Goal: Find specific page/section: Find specific page/section

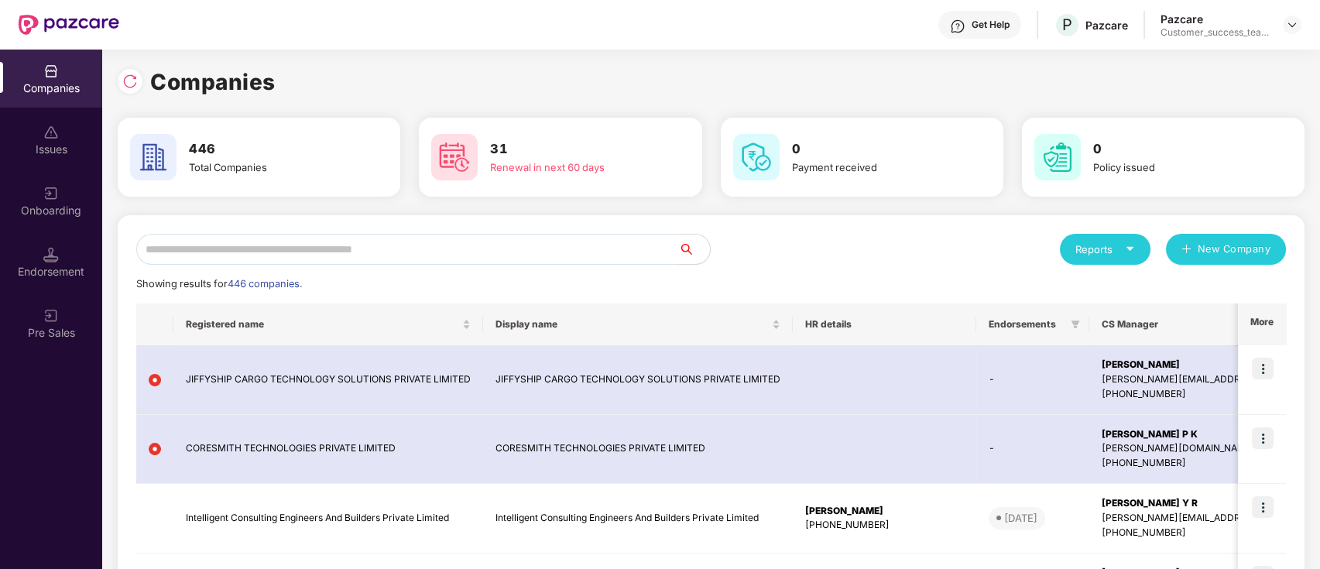
click at [508, 252] on input "text" at bounding box center [407, 249] width 543 height 31
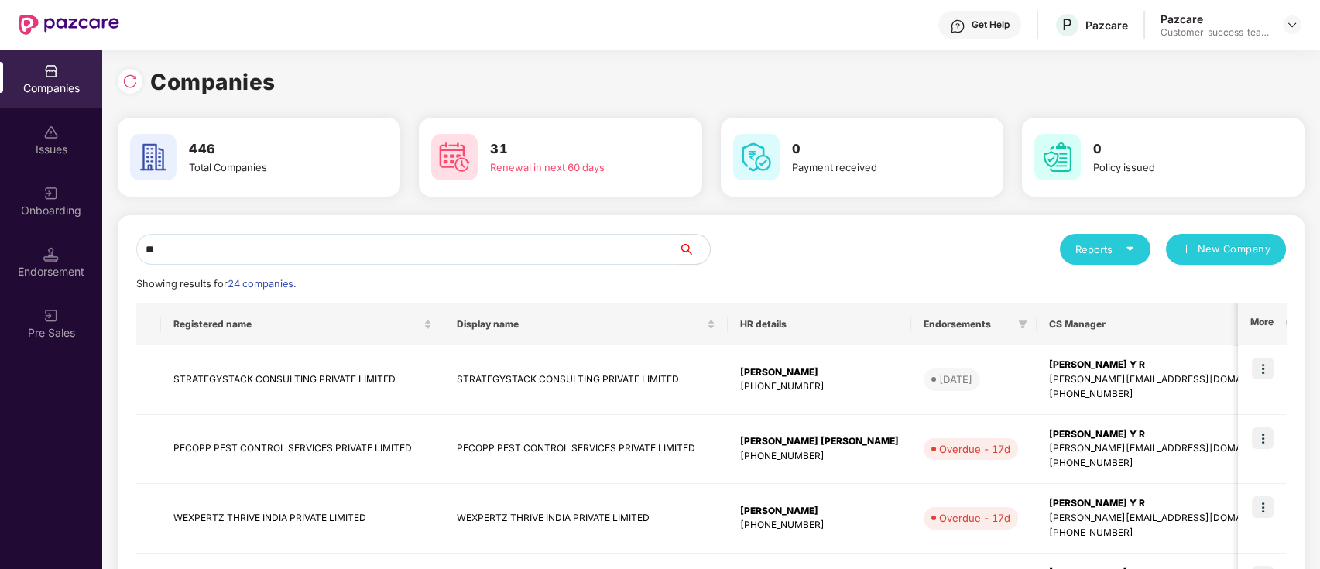
type input "*"
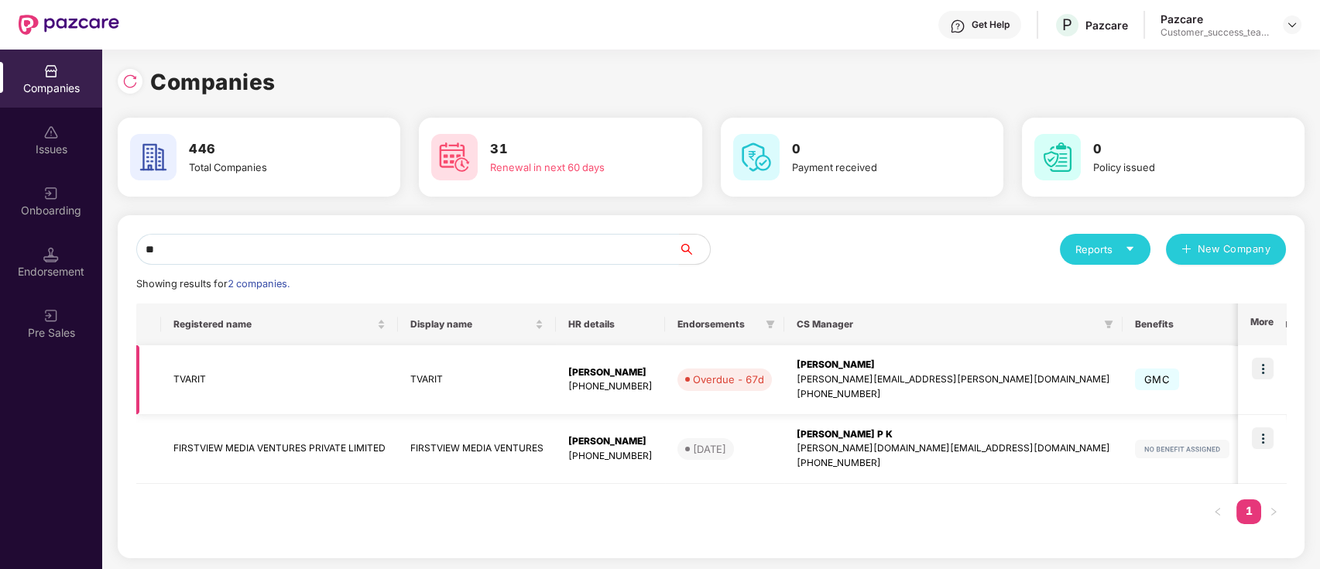
type input "**"
click at [1264, 366] on img at bounding box center [1263, 369] width 22 height 22
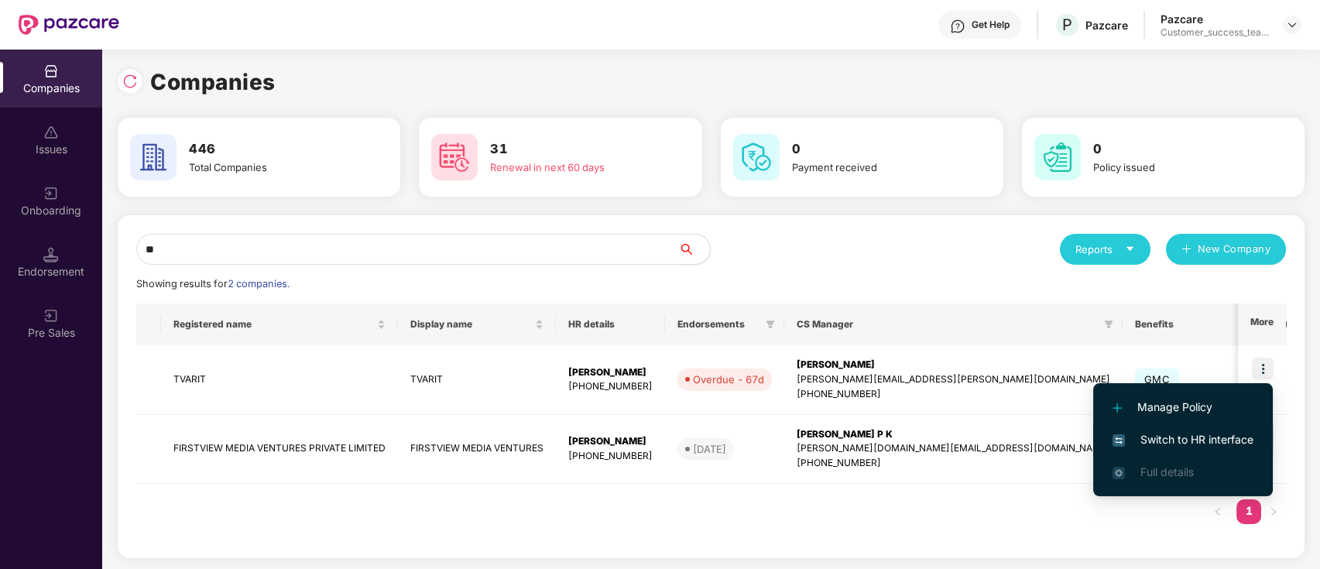
click at [1257, 440] on li "Switch to HR interface" at bounding box center [1183, 440] width 180 height 33
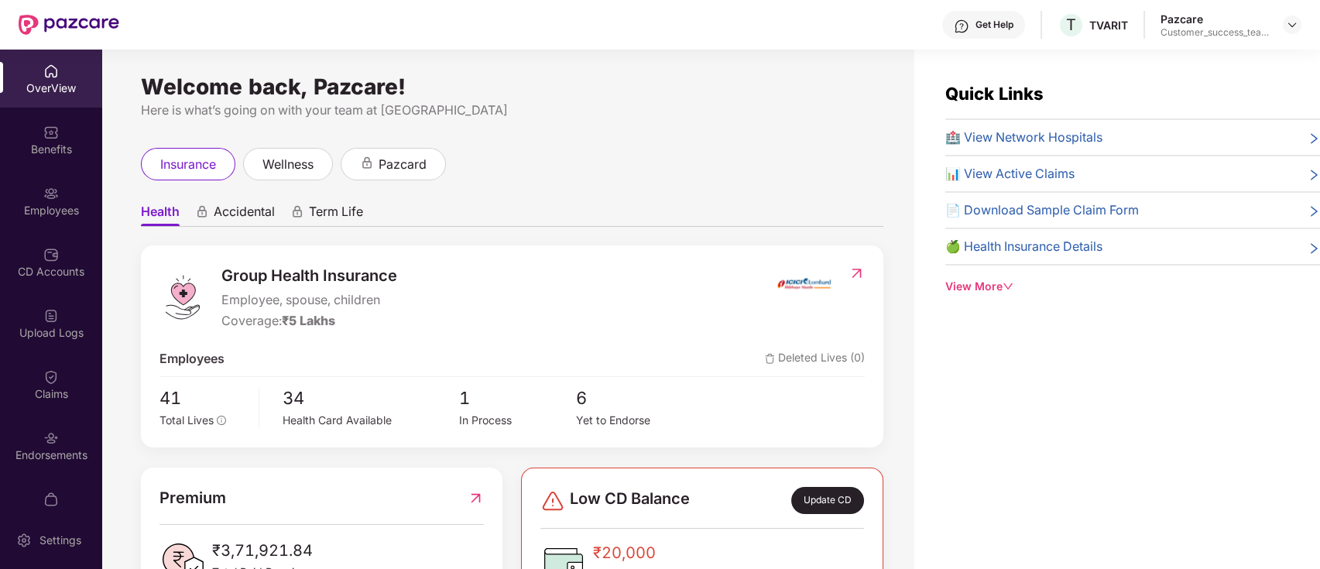
click at [49, 406] on div "Claims" at bounding box center [51, 384] width 102 height 58
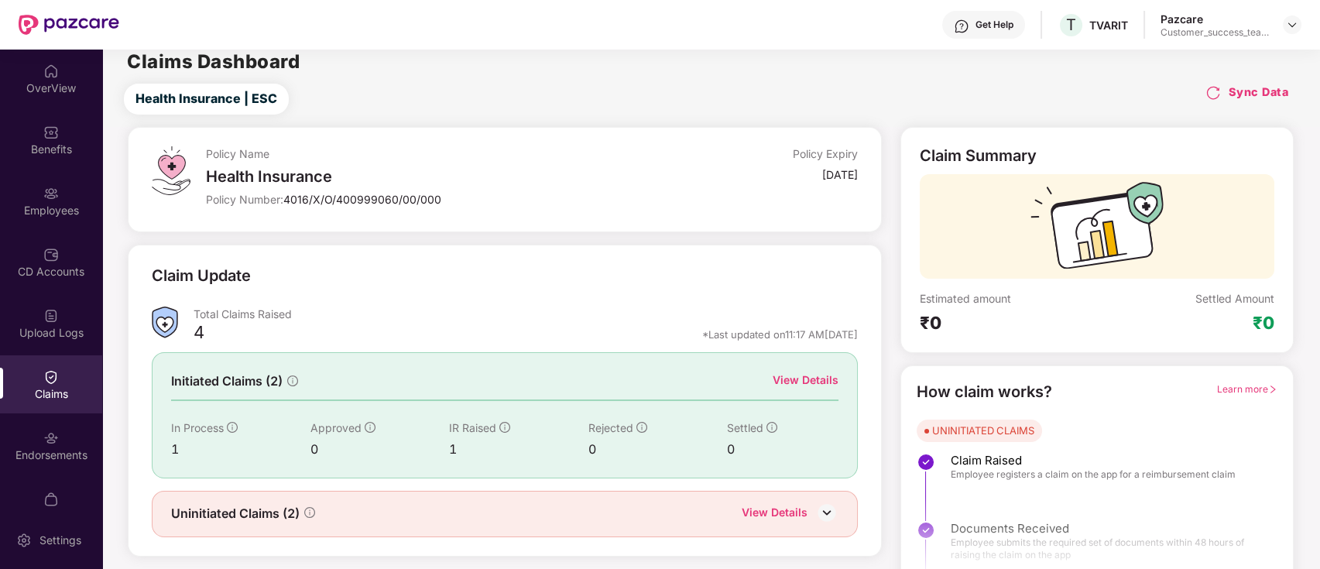
scroll to position [37, 0]
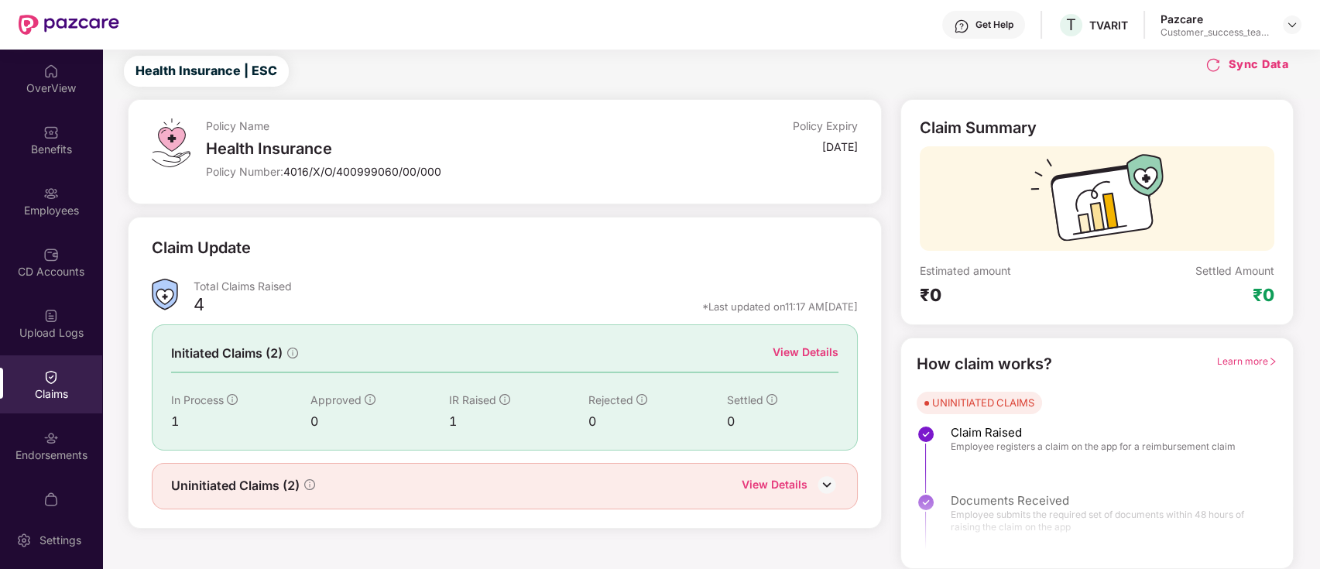
click at [811, 347] on div "View Details" at bounding box center [806, 352] width 66 height 17
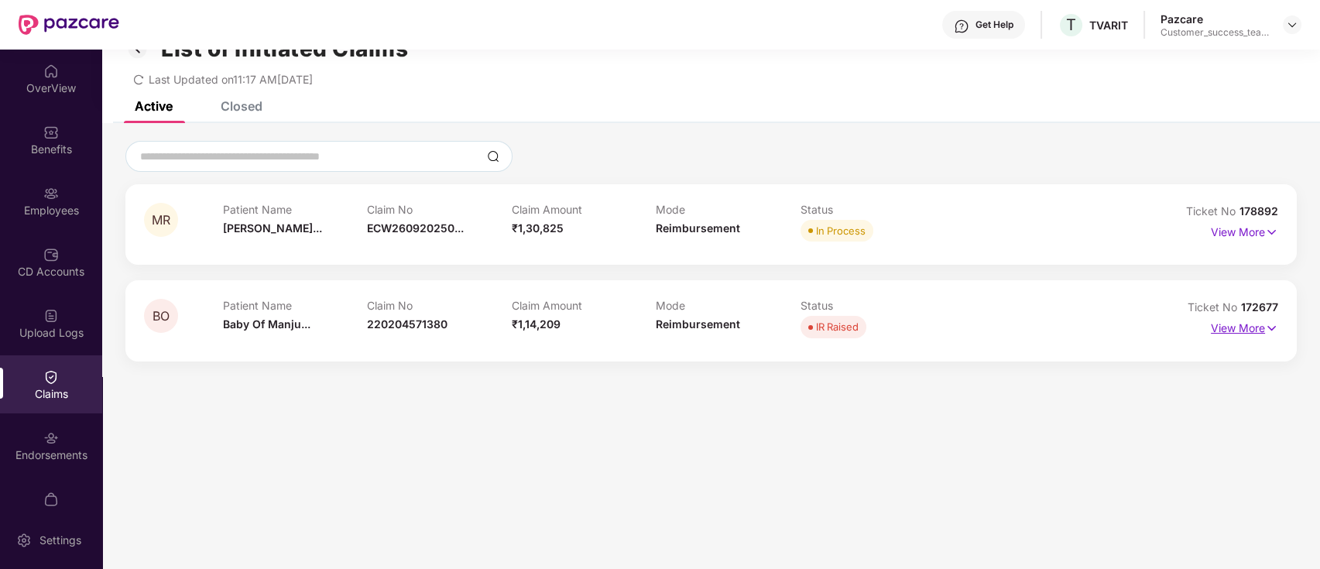
click at [1249, 330] on p "View More" at bounding box center [1244, 326] width 67 height 21
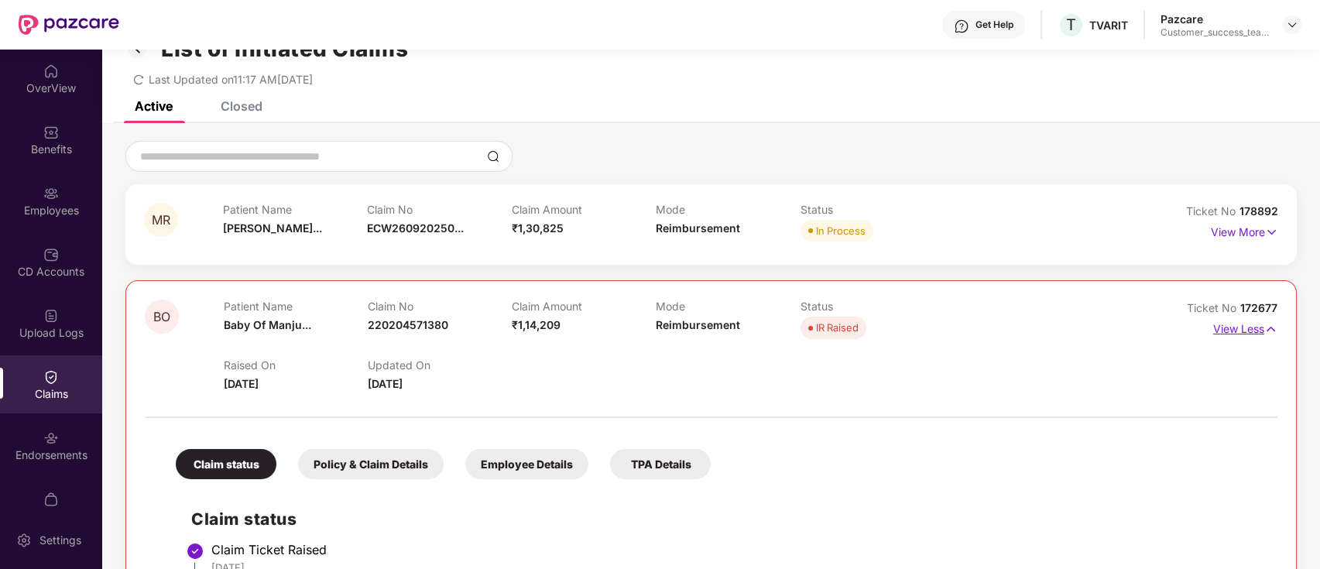
click at [1232, 328] on p "View Less" at bounding box center [1245, 327] width 64 height 21
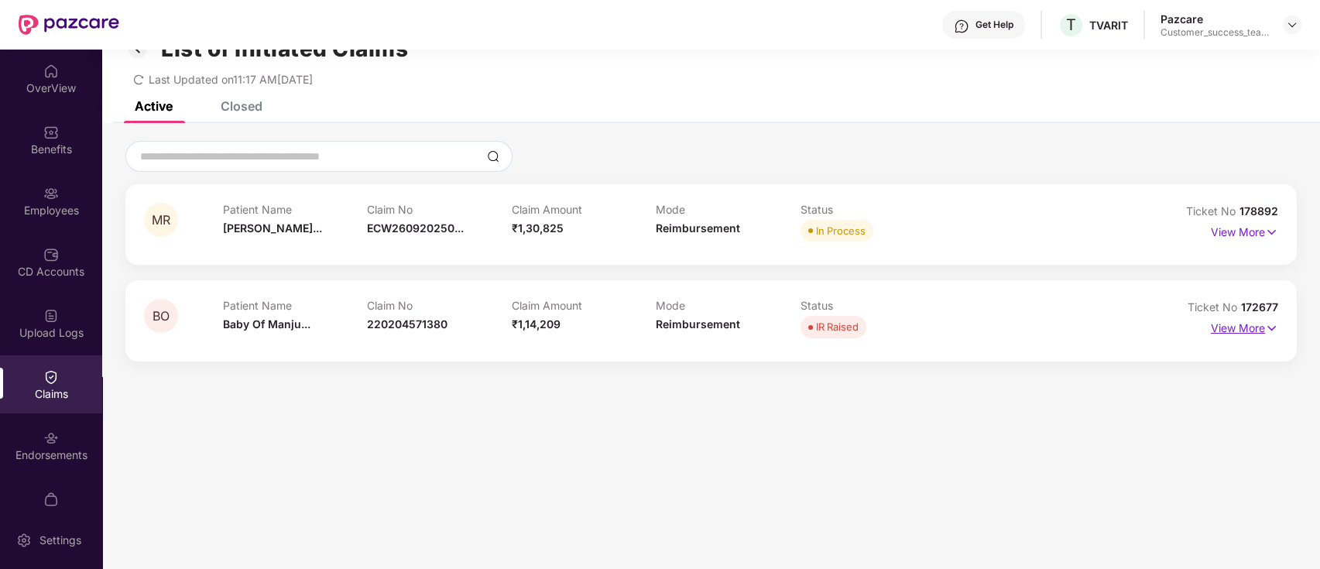
click at [1236, 327] on p "View More" at bounding box center [1244, 326] width 67 height 21
